Goal: Task Accomplishment & Management: Manage account settings

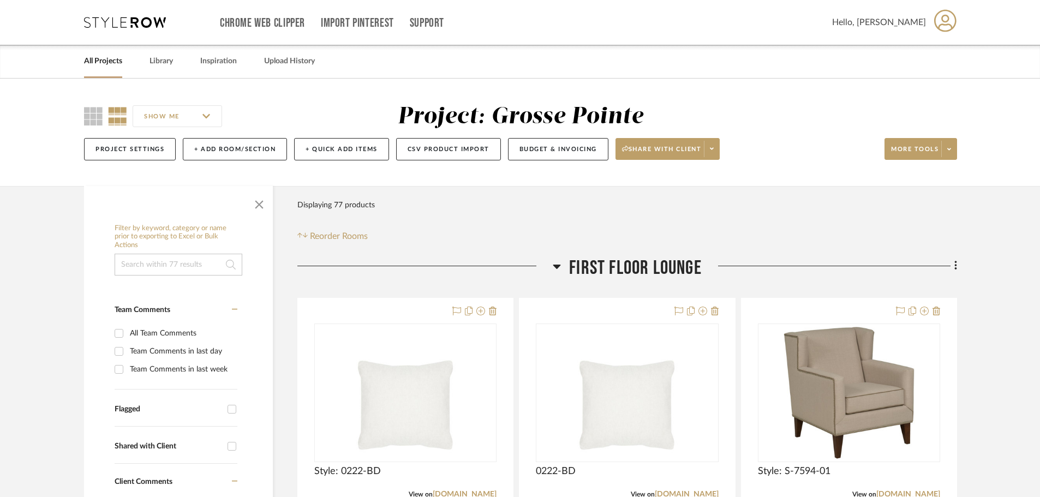
click at [890, 223] on div "Filter Products Displaying 77 products Reorder Rooms" at bounding box center [628, 218] width 660 height 49
click at [933, 201] on div "Filter Products Displaying 77 products Reorder Rooms" at bounding box center [628, 218] width 660 height 49
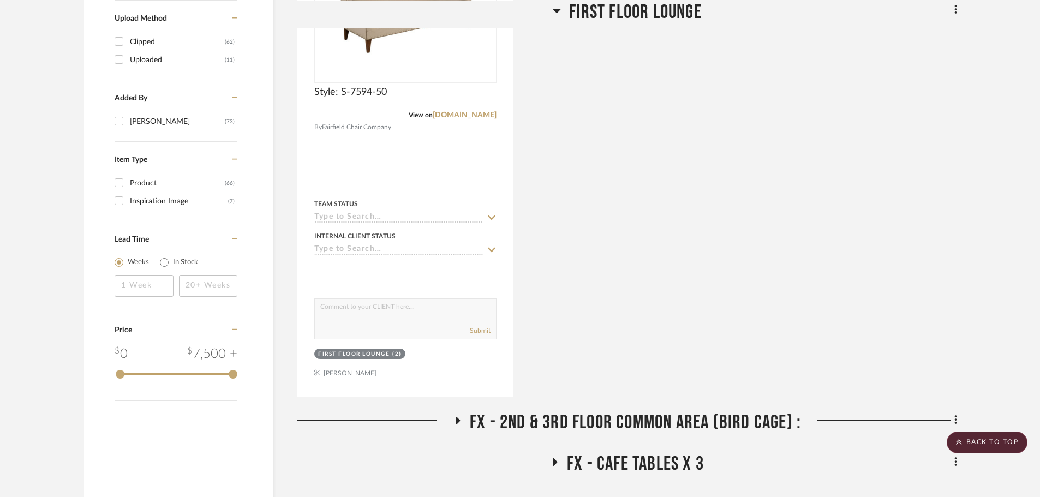
scroll to position [873, 0]
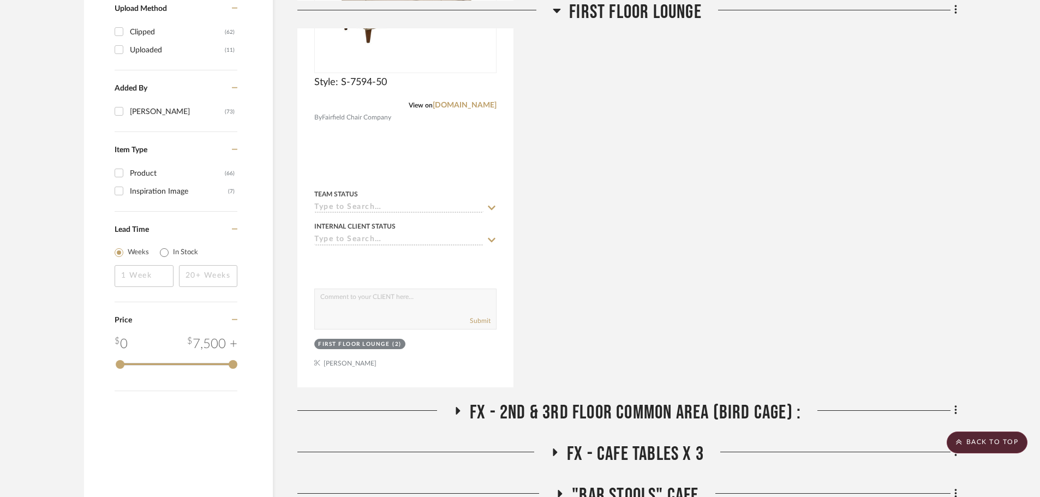
click at [554, 10] on icon at bounding box center [557, 9] width 8 height 13
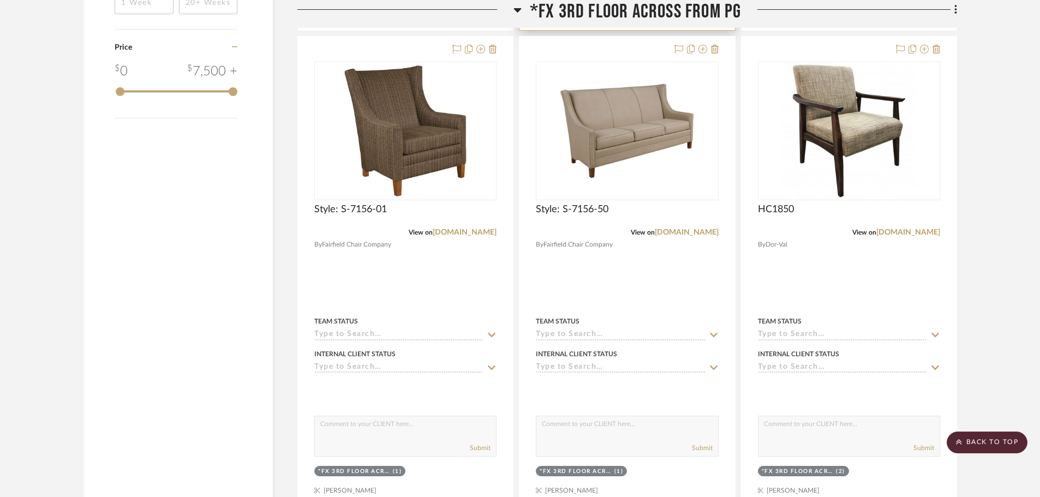
scroll to position [1419, 0]
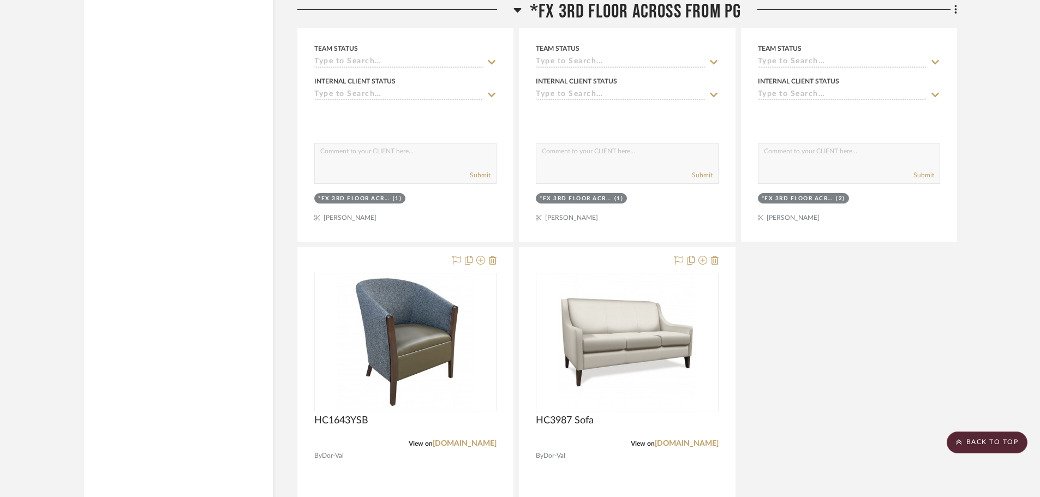
click at [973, 446] on scroll-to-top-button "BACK TO TOP" at bounding box center [987, 443] width 81 height 22
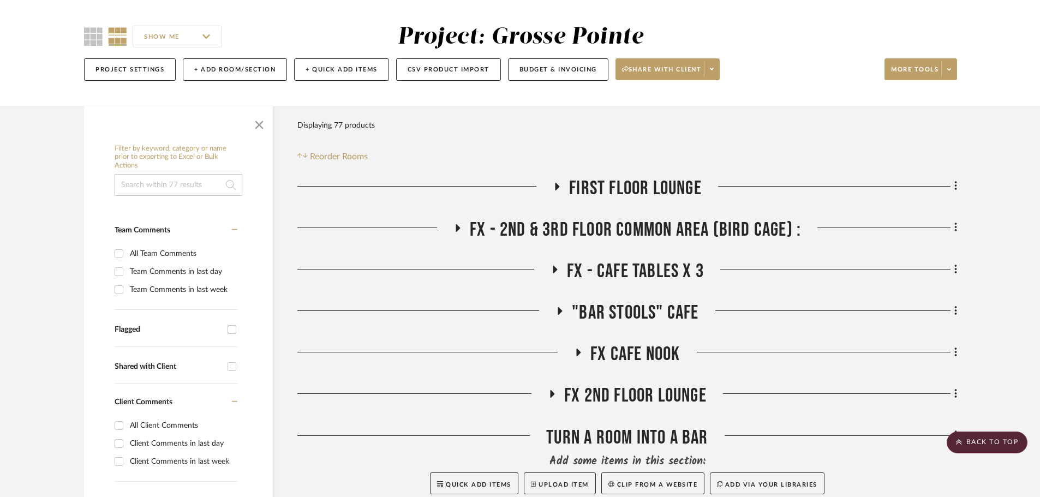
scroll to position [0, 0]
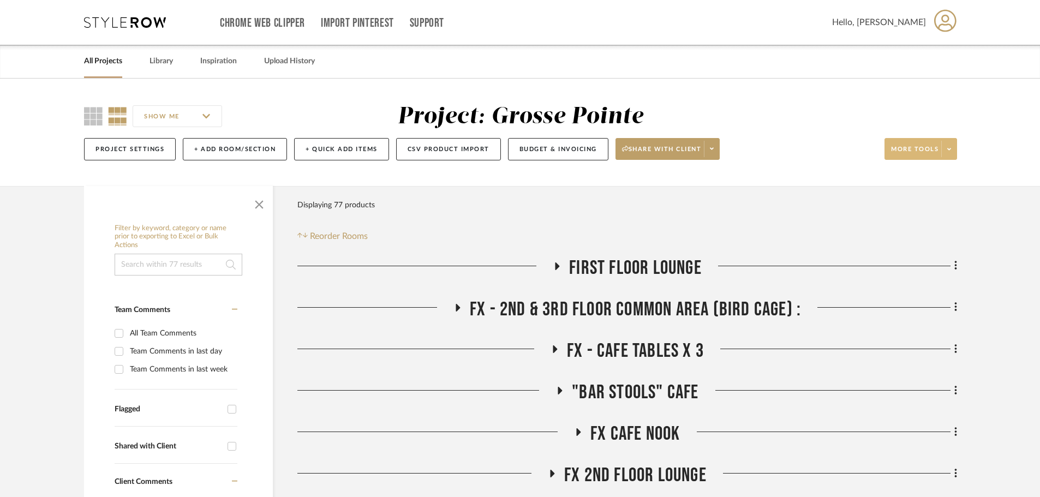
click at [954, 154] on span at bounding box center [949, 149] width 15 height 16
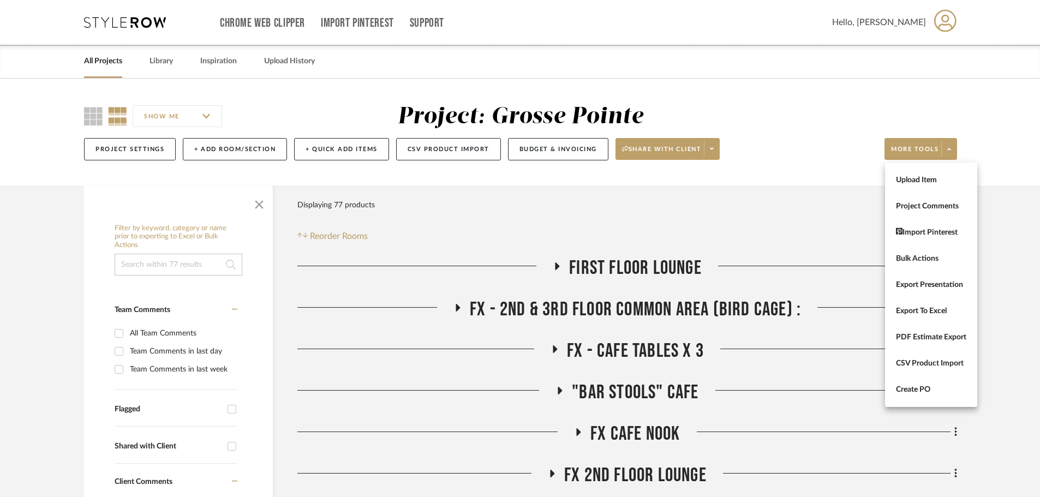
click at [994, 159] on div at bounding box center [520, 248] width 1040 height 497
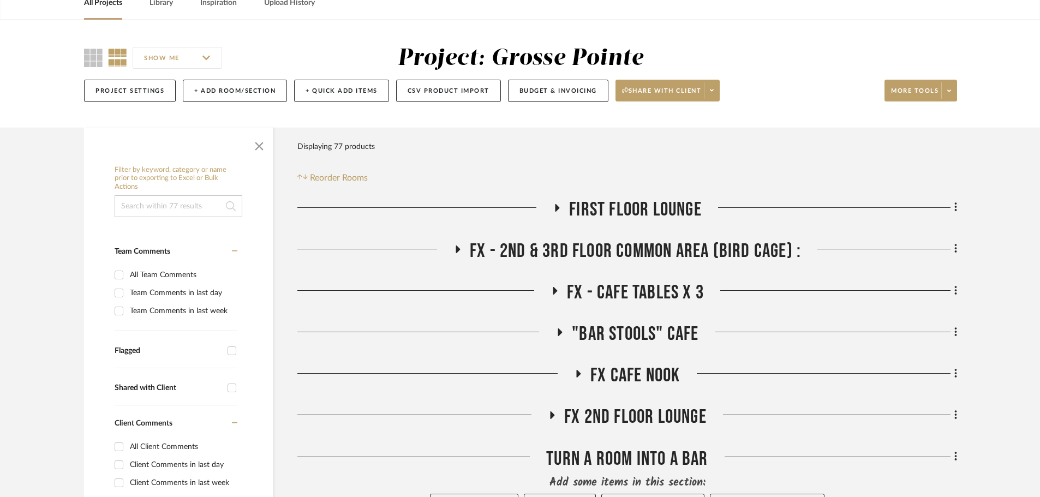
scroll to position [55, 0]
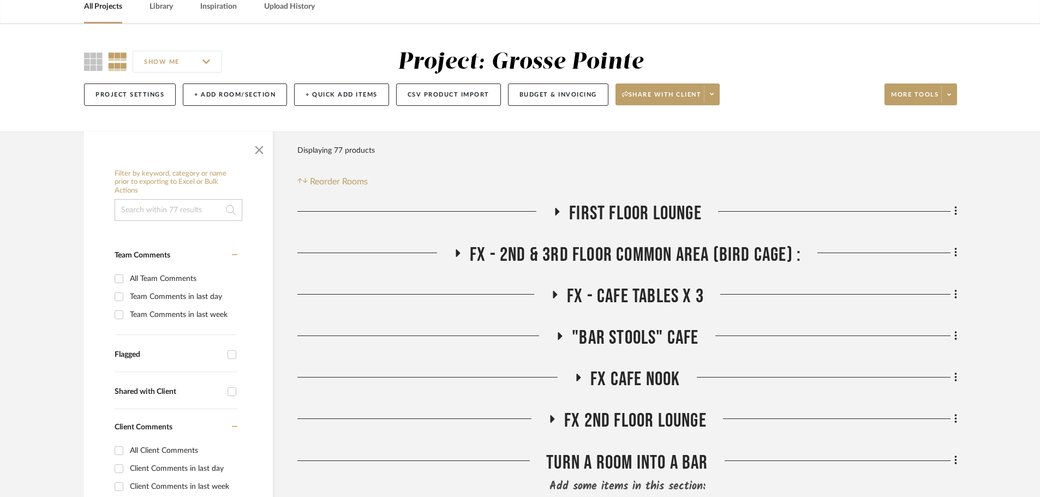
click at [561, 207] on h3 "First Floor Lounge" at bounding box center [627, 213] width 149 height 23
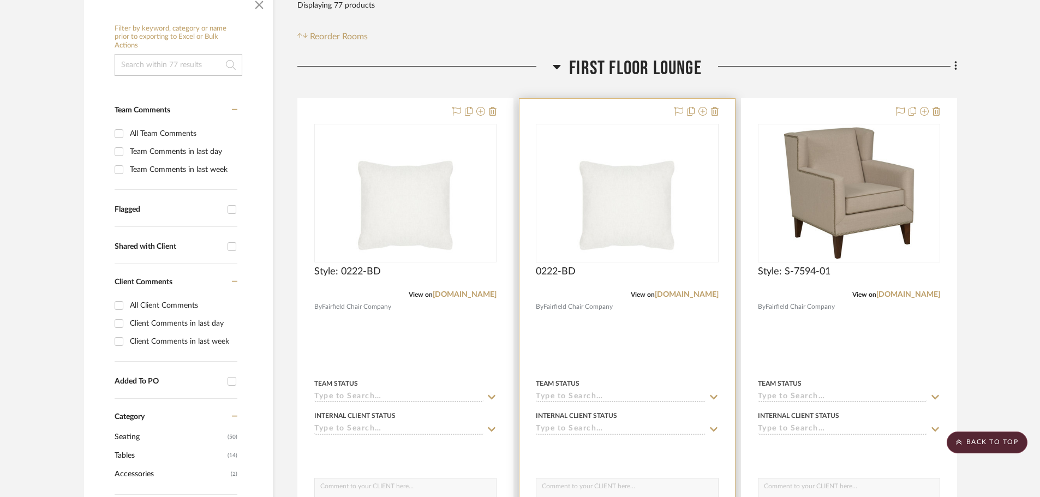
scroll to position [164, 0]
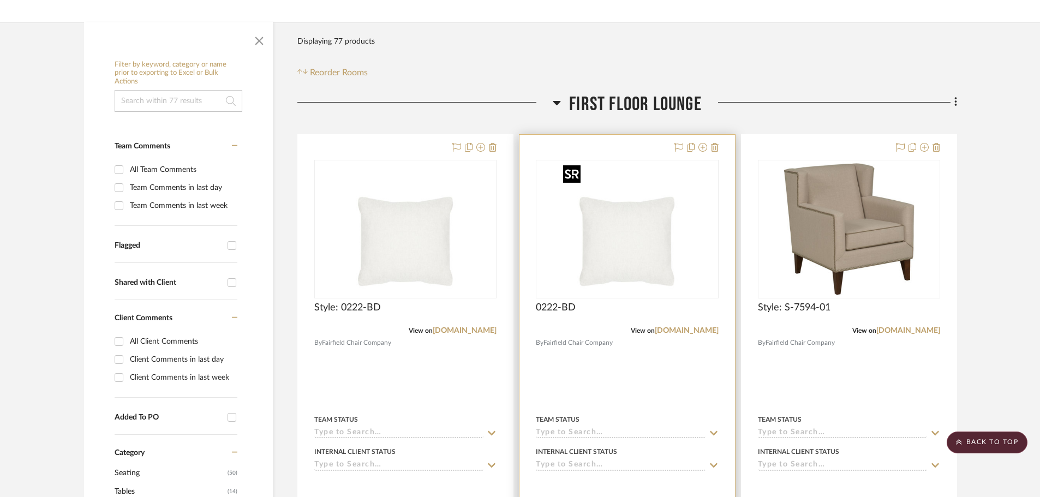
click at [599, 249] on img "0" at bounding box center [627, 229] width 136 height 136
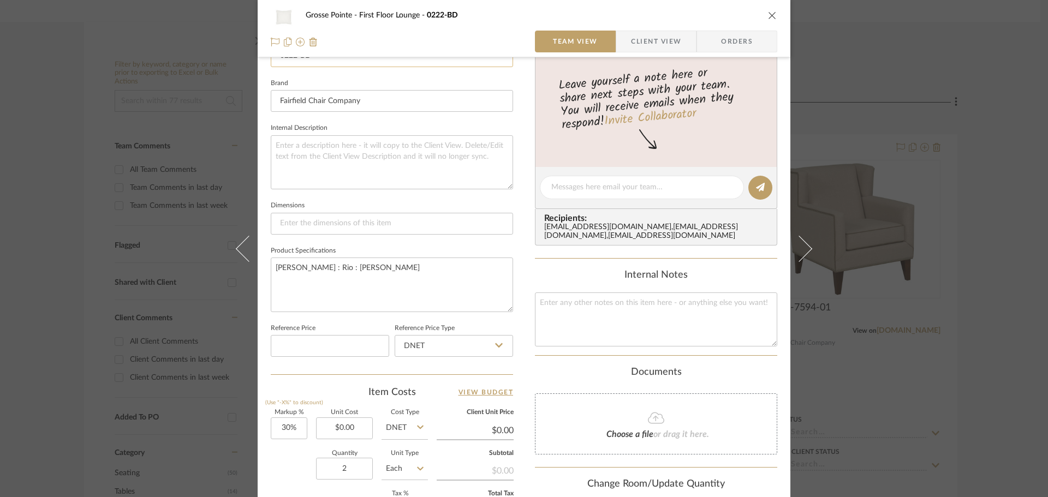
scroll to position [328, 0]
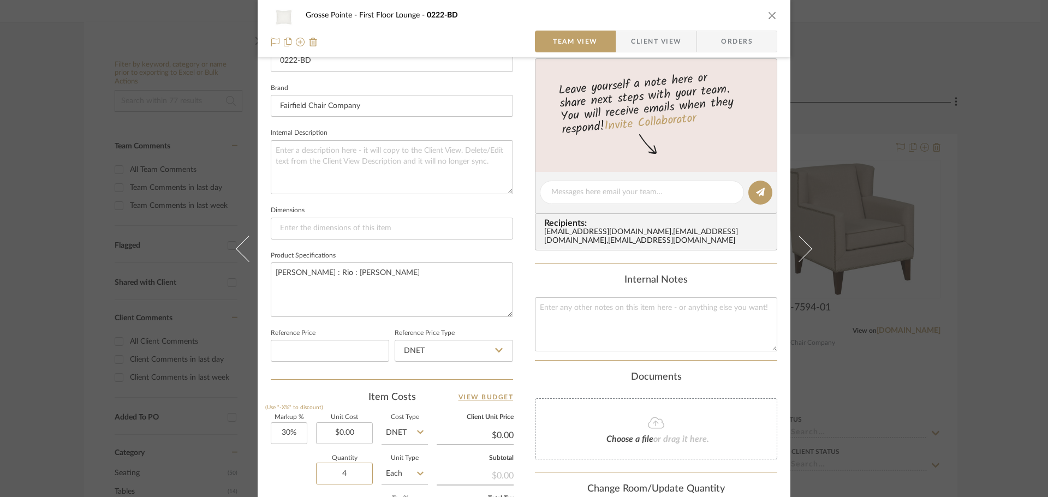
type input "4"
click at [518, 376] on div "Grosse Pointe First Floor Lounge 0222-BD Team View Client View Orders Team-Faci…" at bounding box center [524, 185] width 533 height 1008
click at [768, 14] on icon "close" at bounding box center [772, 15] width 9 height 9
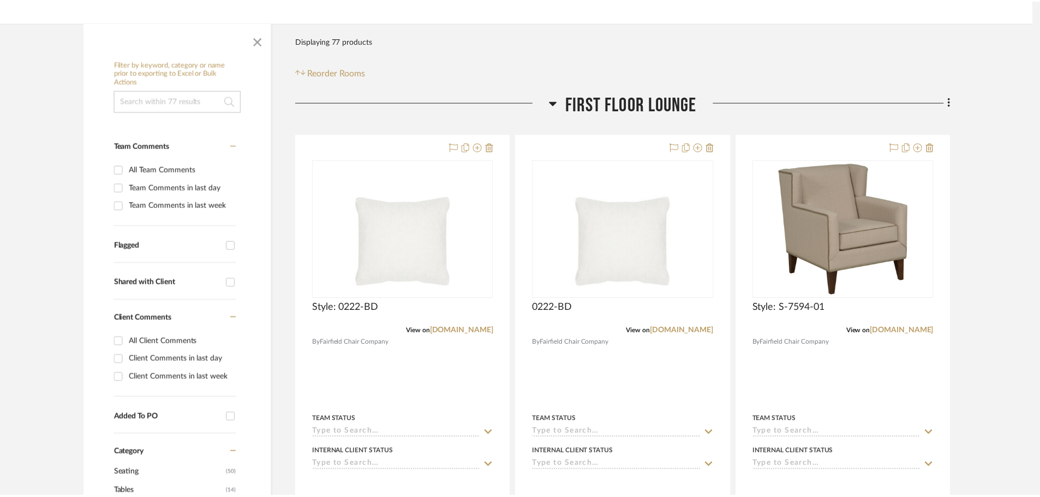
scroll to position [164, 0]
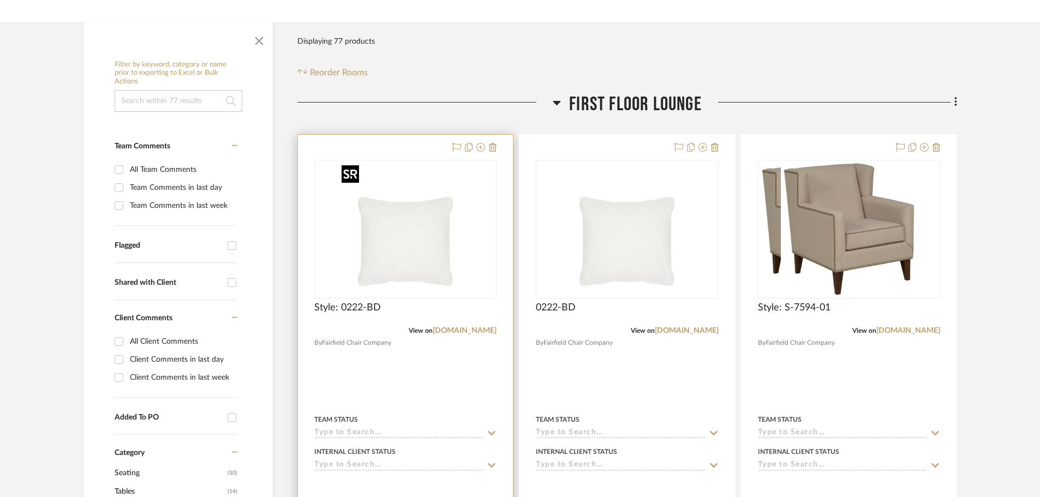
click at [0, 0] on img at bounding box center [0, 0] width 0 height 0
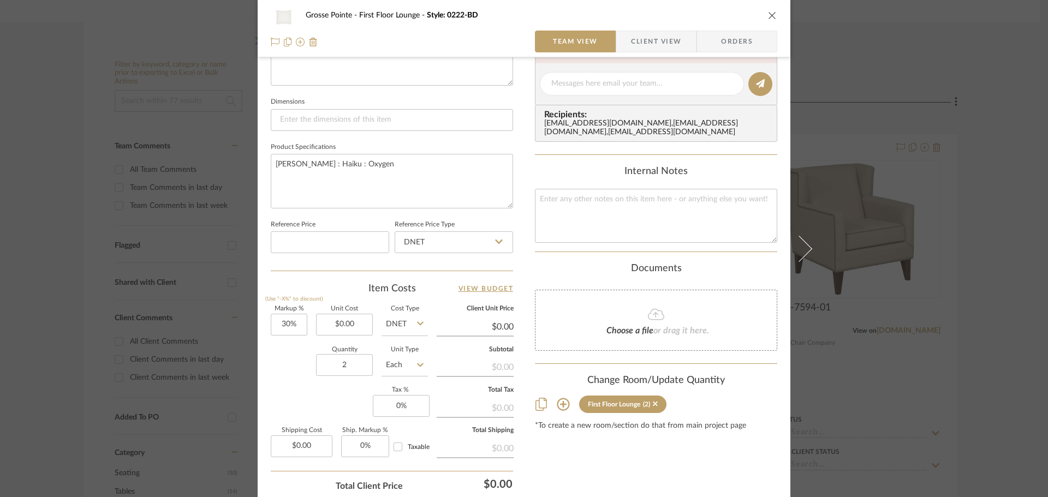
scroll to position [437, 0]
click at [344, 363] on input "2" at bounding box center [344, 365] width 57 height 22
type input "4"
click at [535, 444] on div "Content here copies to Client View - confirm visibility there. Show in Client D…" at bounding box center [656, 87] width 242 height 899
click at [769, 17] on icon "close" at bounding box center [772, 15] width 9 height 9
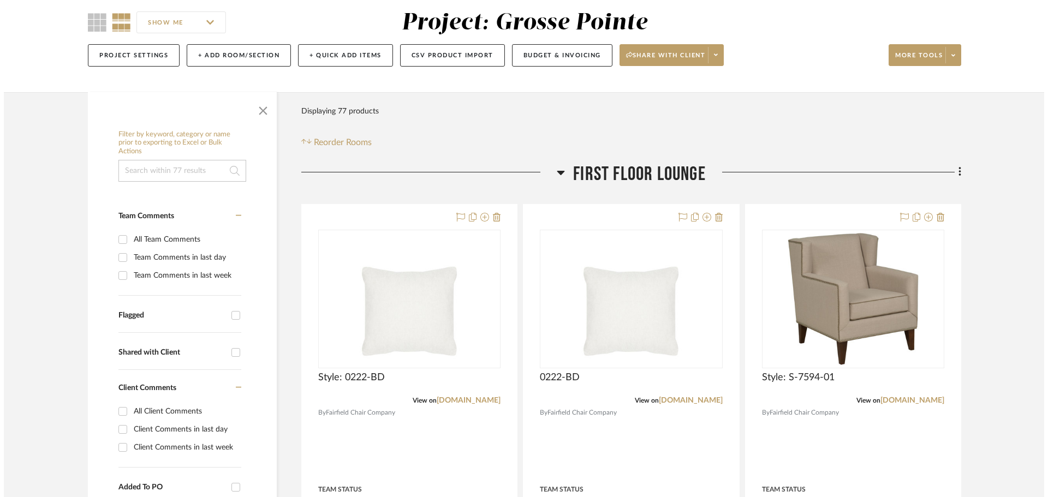
scroll to position [0, 0]
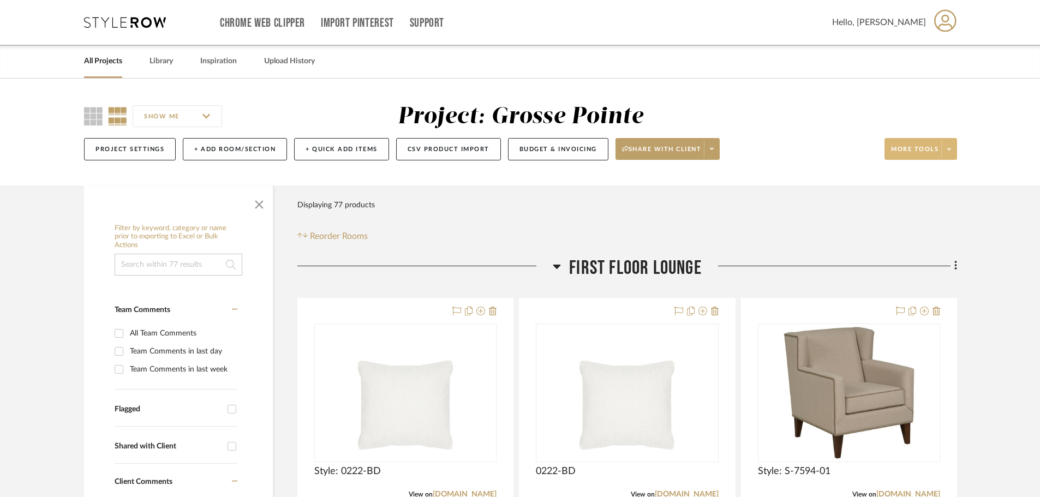
click at [946, 151] on span at bounding box center [949, 149] width 15 height 16
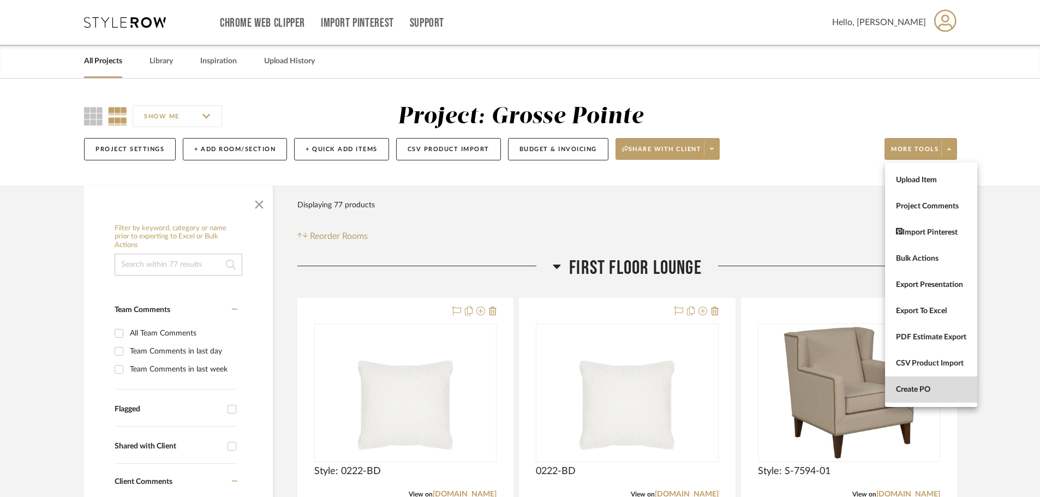
click at [913, 388] on span "Create PO" at bounding box center [931, 389] width 70 height 9
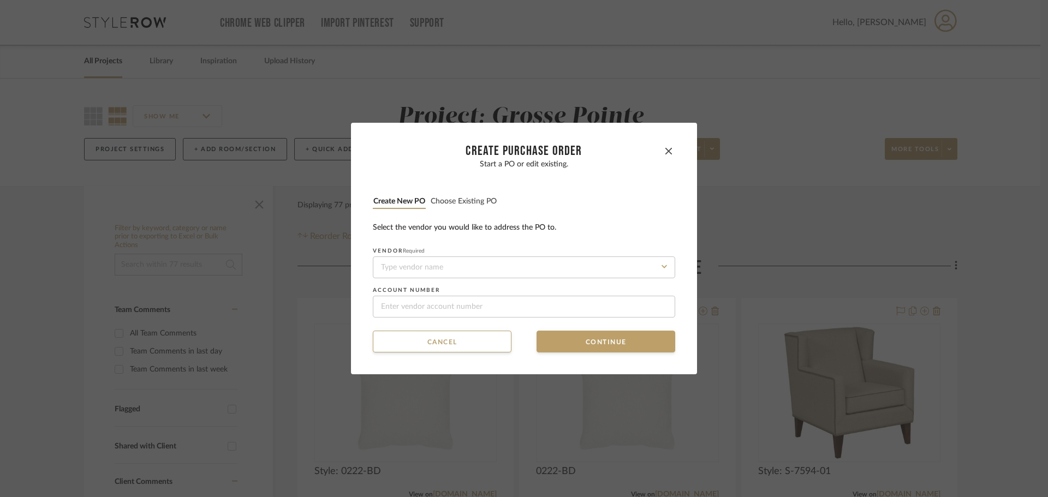
click at [463, 204] on button "Choose existing PO" at bounding box center [463, 202] width 67 height 10
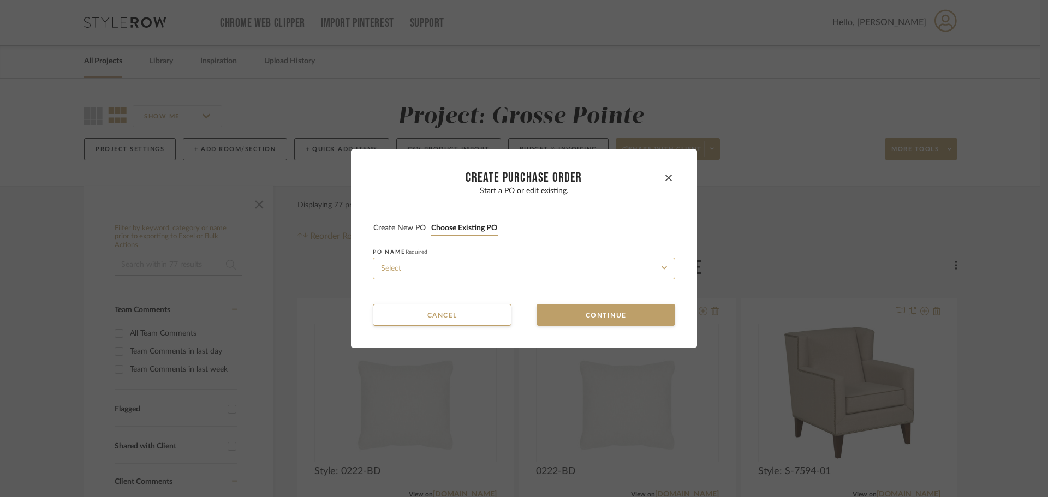
click at [475, 264] on input at bounding box center [524, 269] width 302 height 22
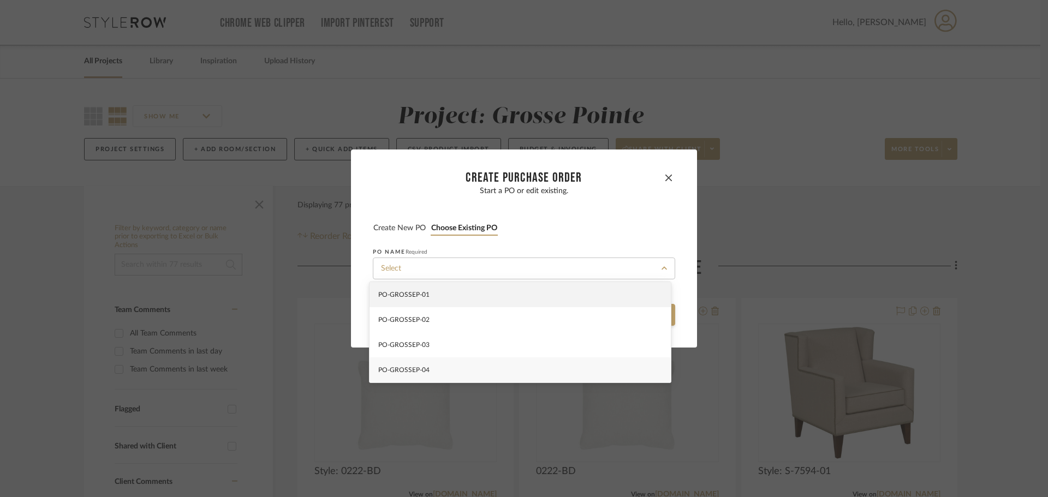
click at [471, 364] on div "PO-GROSSEP-04" at bounding box center [520, 370] width 301 height 25
type input "PO-GROSSEP-04"
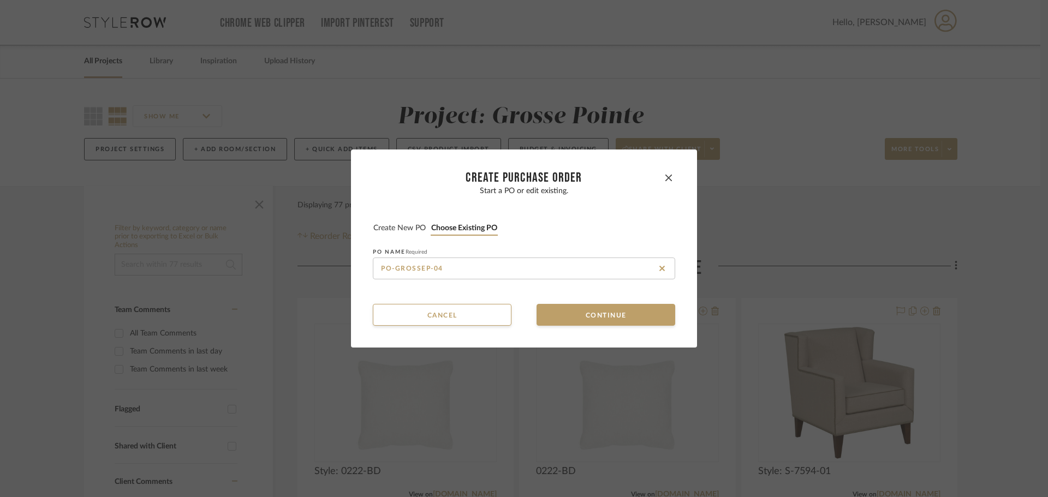
click at [557, 328] on dialog-content "CREATE Purchase order Start a PO or edit existing. Create new PO Choose existin…" at bounding box center [524, 249] width 346 height 198
click at [556, 320] on button "Continue" at bounding box center [606, 315] width 139 height 22
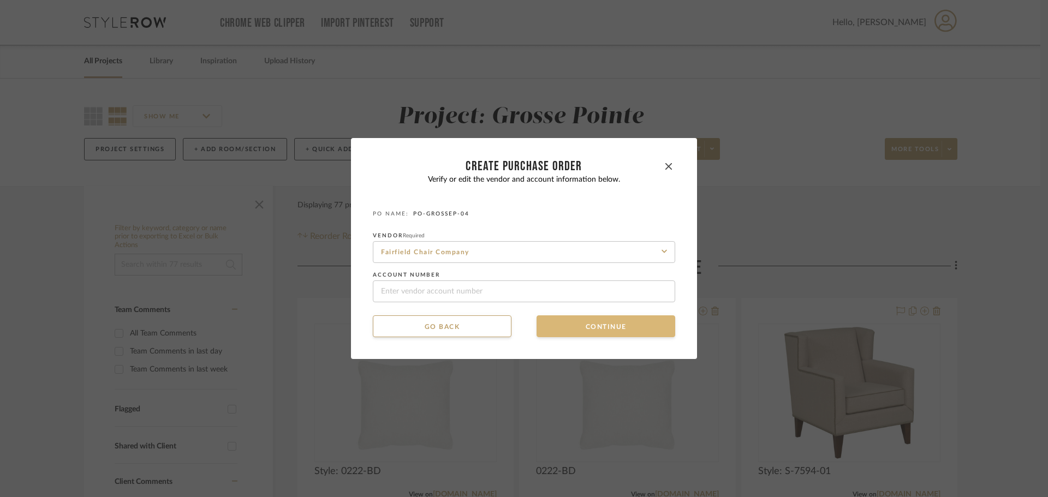
click at [558, 324] on button "Continue" at bounding box center [606, 327] width 139 height 22
click at [562, 326] on button "Continue" at bounding box center [606, 327] width 139 height 22
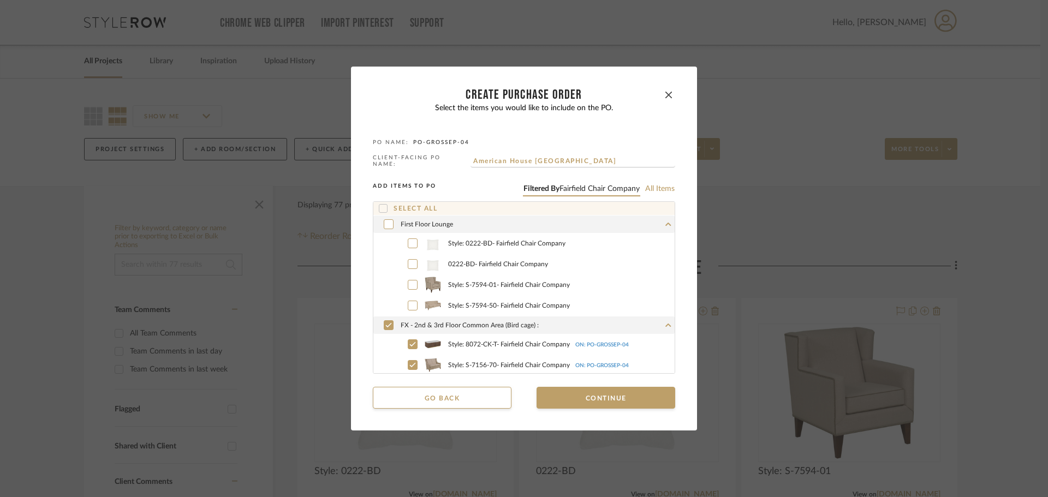
click at [379, 207] on icon at bounding box center [383, 209] width 8 height 8
click at [629, 401] on button "Continue" at bounding box center [606, 398] width 139 height 22
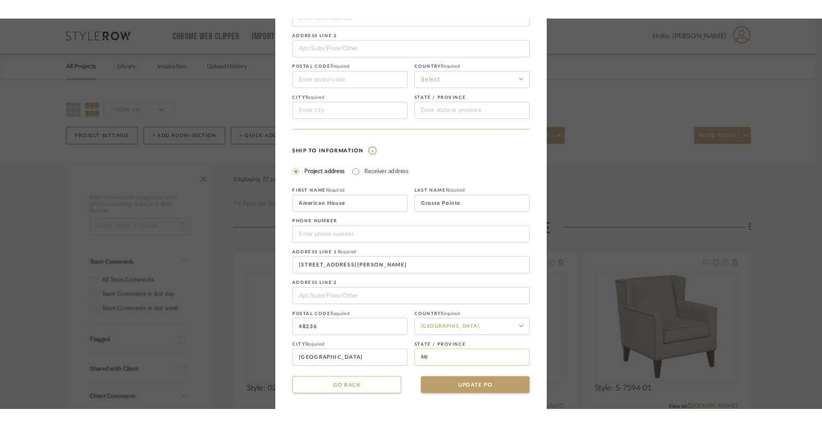
scroll to position [128, 0]
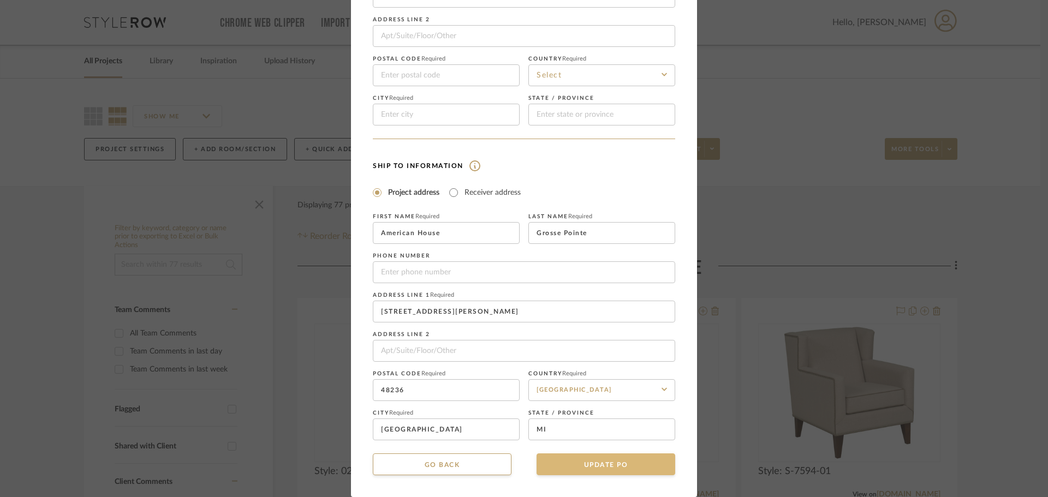
click at [637, 456] on button "UPDATE PO" at bounding box center [606, 465] width 139 height 22
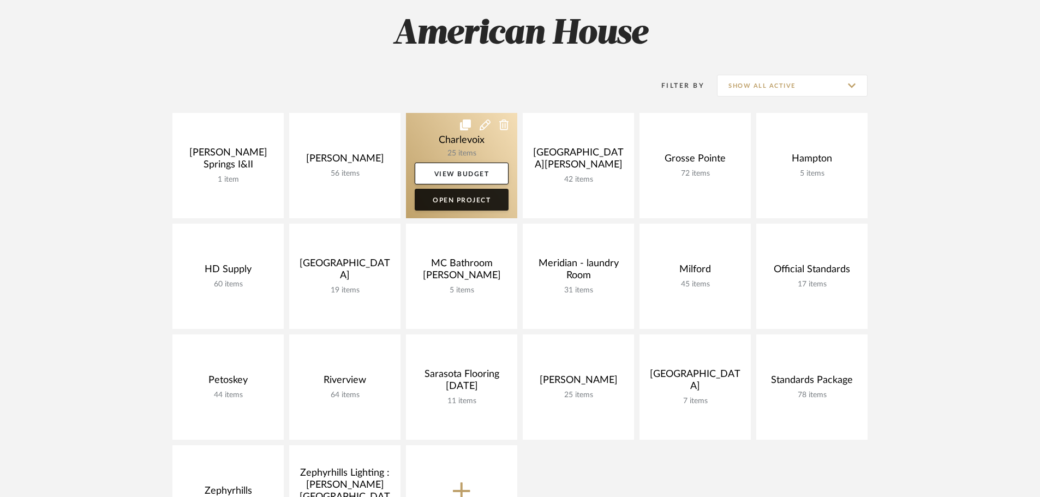
scroll to position [164, 0]
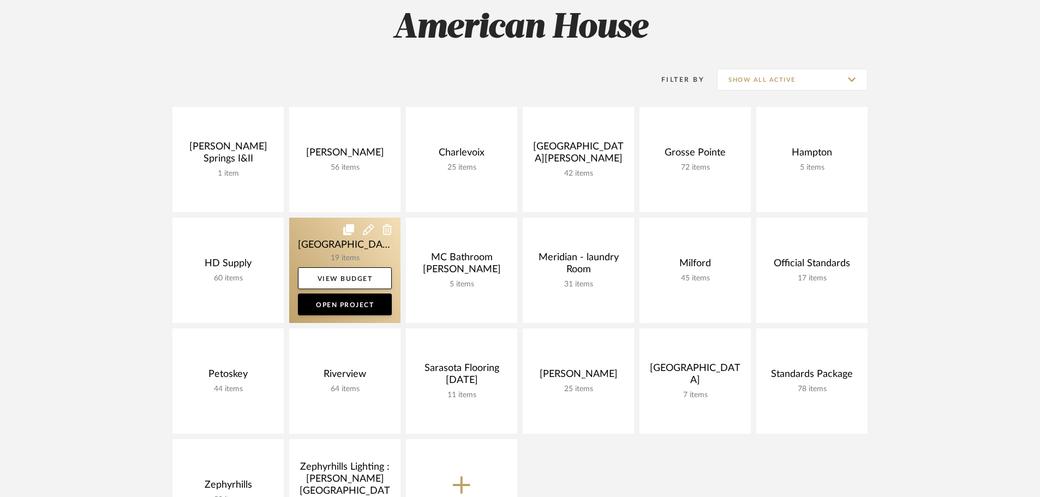
click at [306, 236] on link at bounding box center [344, 270] width 111 height 105
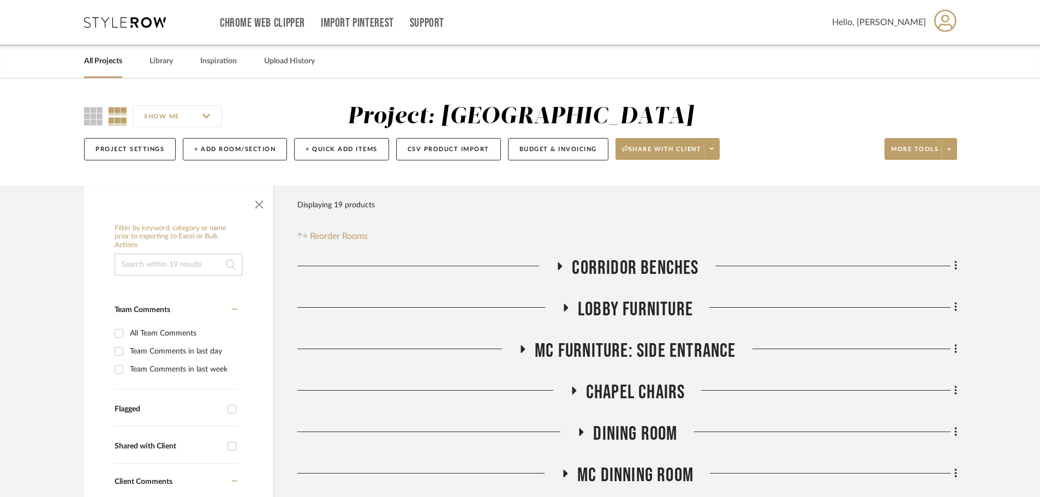
click at [584, 431] on icon at bounding box center [581, 433] width 13 height 8
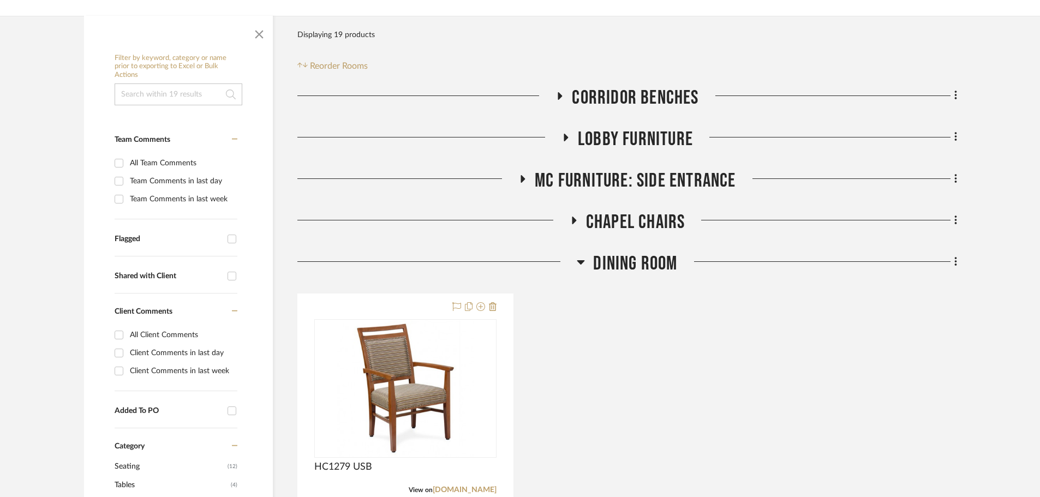
scroll to position [218, 0]
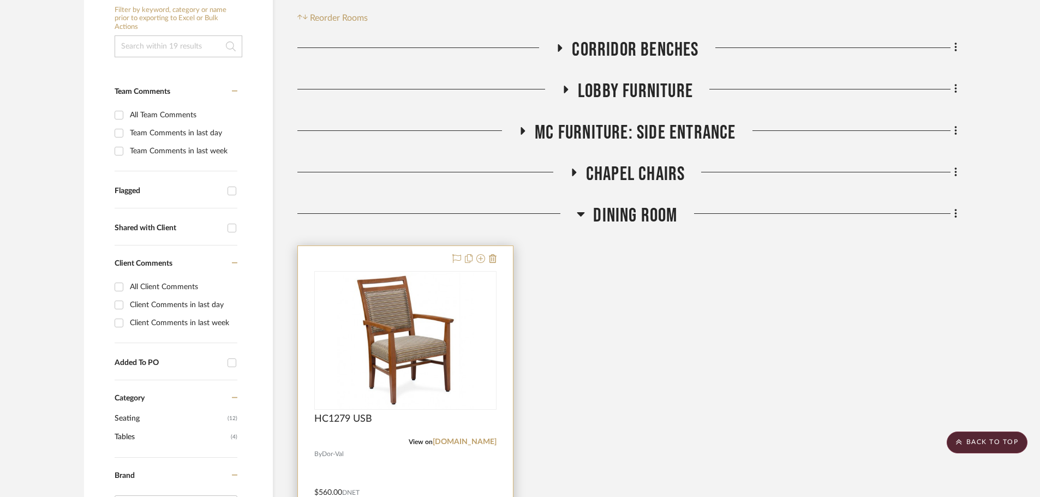
click at [421, 260] on div at bounding box center [405, 485] width 215 height 478
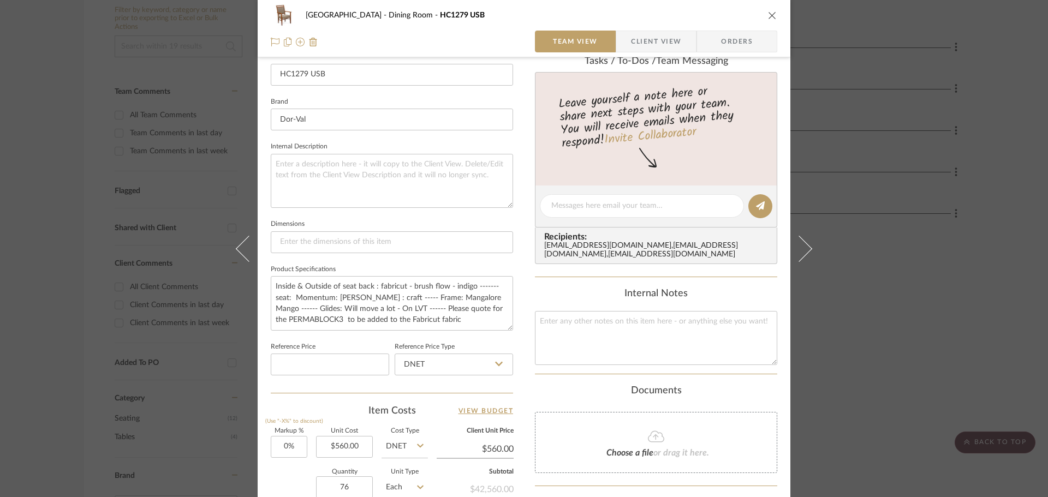
scroll to position [328, 0]
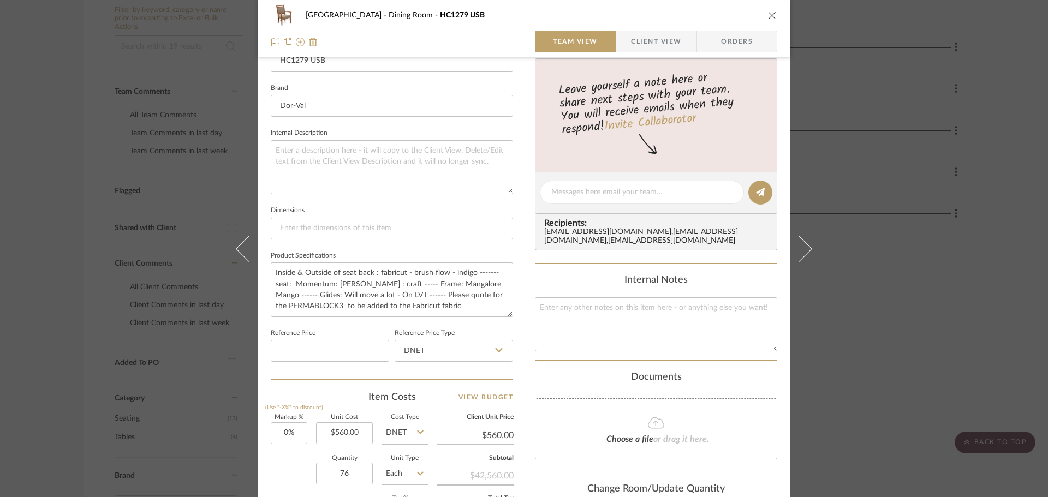
click at [768, 16] on icon "close" at bounding box center [772, 15] width 9 height 9
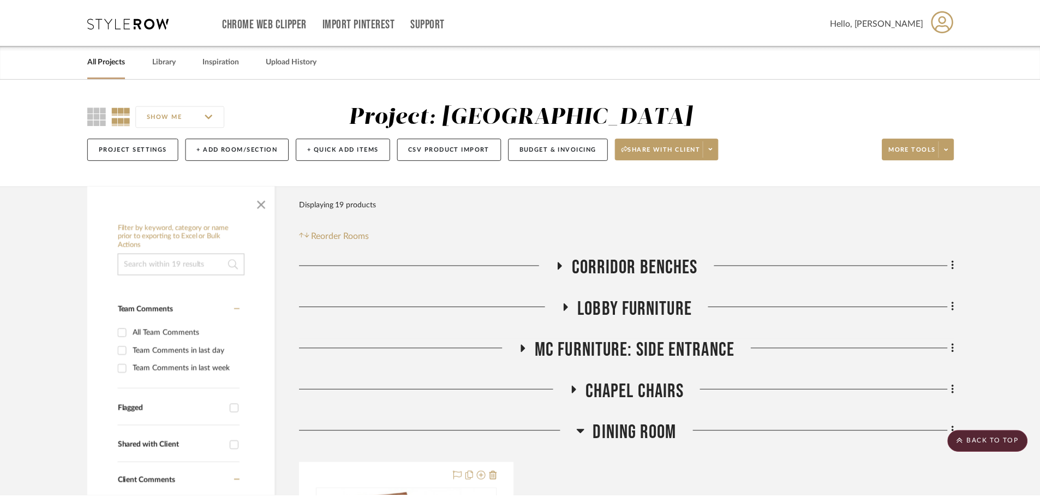
scroll to position [218, 0]
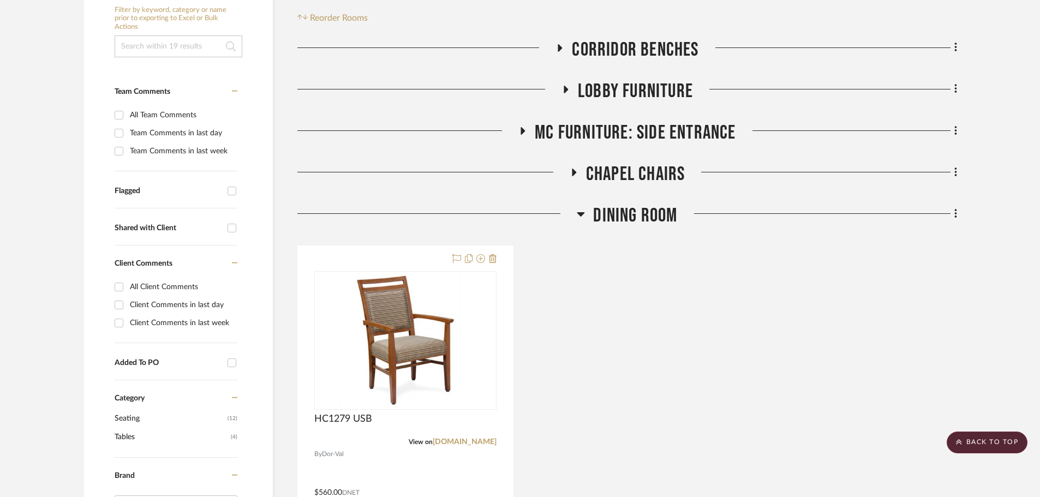
click at [577, 216] on icon at bounding box center [581, 213] width 8 height 13
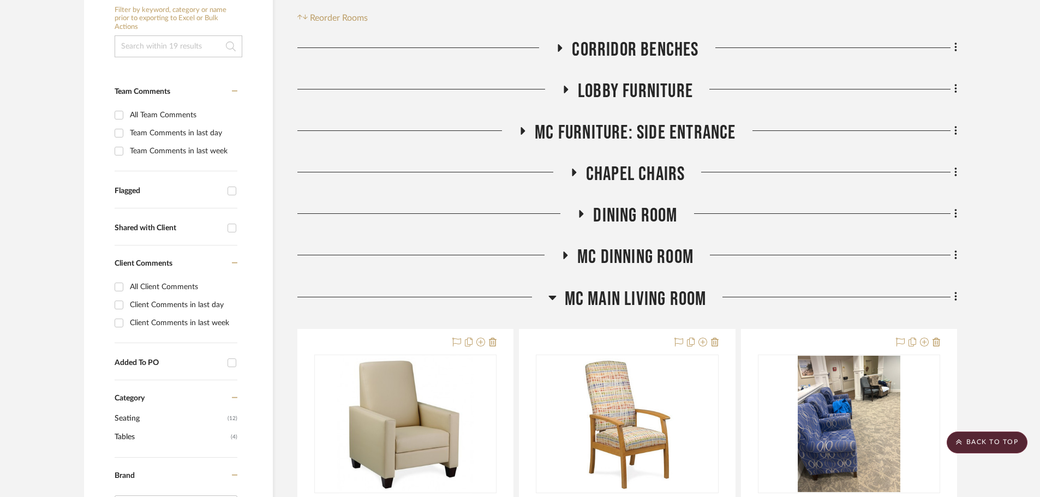
click at [554, 293] on icon at bounding box center [553, 297] width 8 height 13
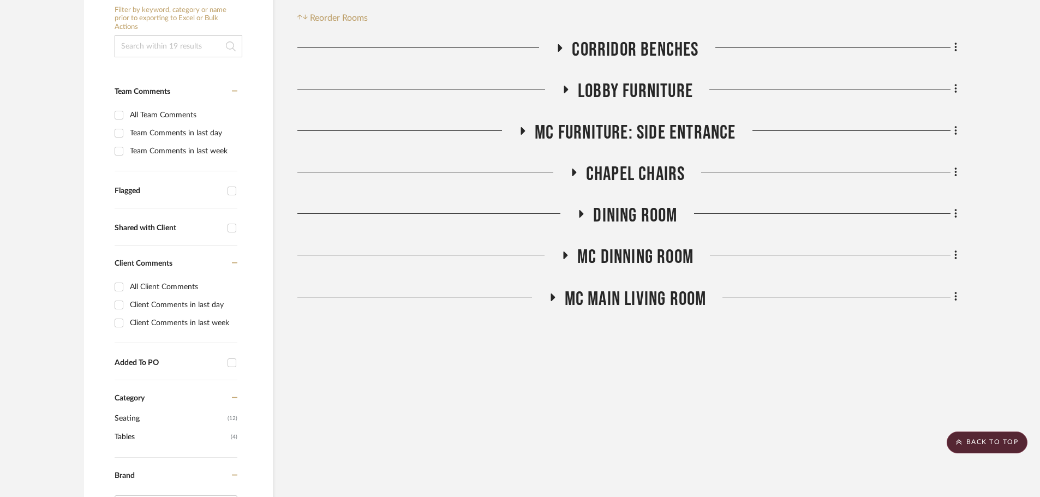
click at [899, 23] on div "Filter Products Displaying 19 products Reorder Rooms" at bounding box center [628, 0] width 660 height 49
click at [913, 22] on div "Filter Products Displaying 19 products Reorder Rooms" at bounding box center [628, 0] width 660 height 49
click at [919, 23] on div "Filter Products Displaying 19 products Reorder Rooms" at bounding box center [628, 0] width 660 height 49
click at [918, 397] on div "Filter Products Displaying 19 products Reorder Rooms LOADING Corridor Benches L…" at bounding box center [628, 471] width 660 height 1006
drag, startPoint x: 887, startPoint y: 388, endPoint x: 907, endPoint y: 366, distance: 29.8
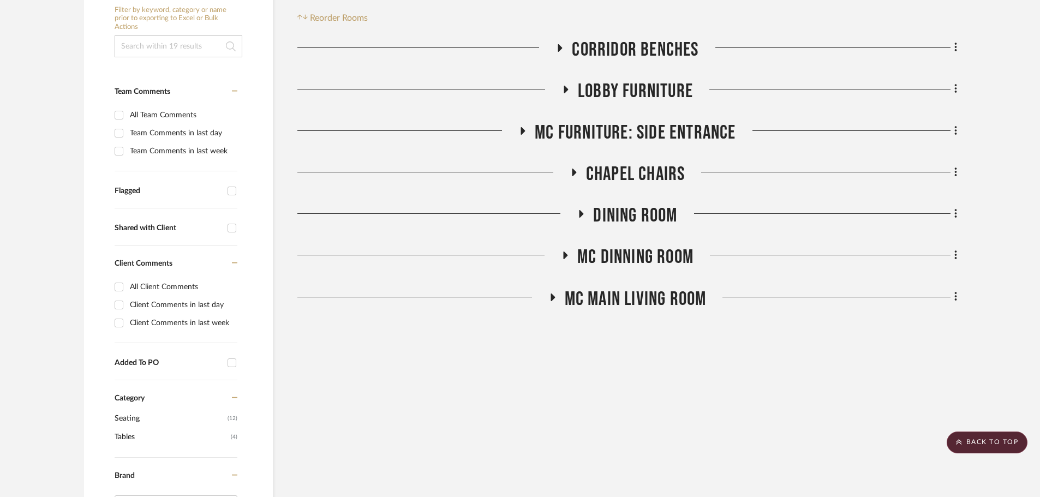
click at [887, 388] on div "Filter Products Displaying 19 products Reorder Rooms LOADING Corridor Benches L…" at bounding box center [628, 471] width 660 height 1006
click at [930, 354] on div "Filter Products Displaying 19 products Reorder Rooms LOADING Corridor Benches L…" at bounding box center [628, 471] width 660 height 1006
click at [914, 405] on div "Filter Products Displaying 19 products Reorder Rooms LOADING Corridor Benches L…" at bounding box center [628, 471] width 660 height 1006
